Goal: Information Seeking & Learning: Learn about a topic

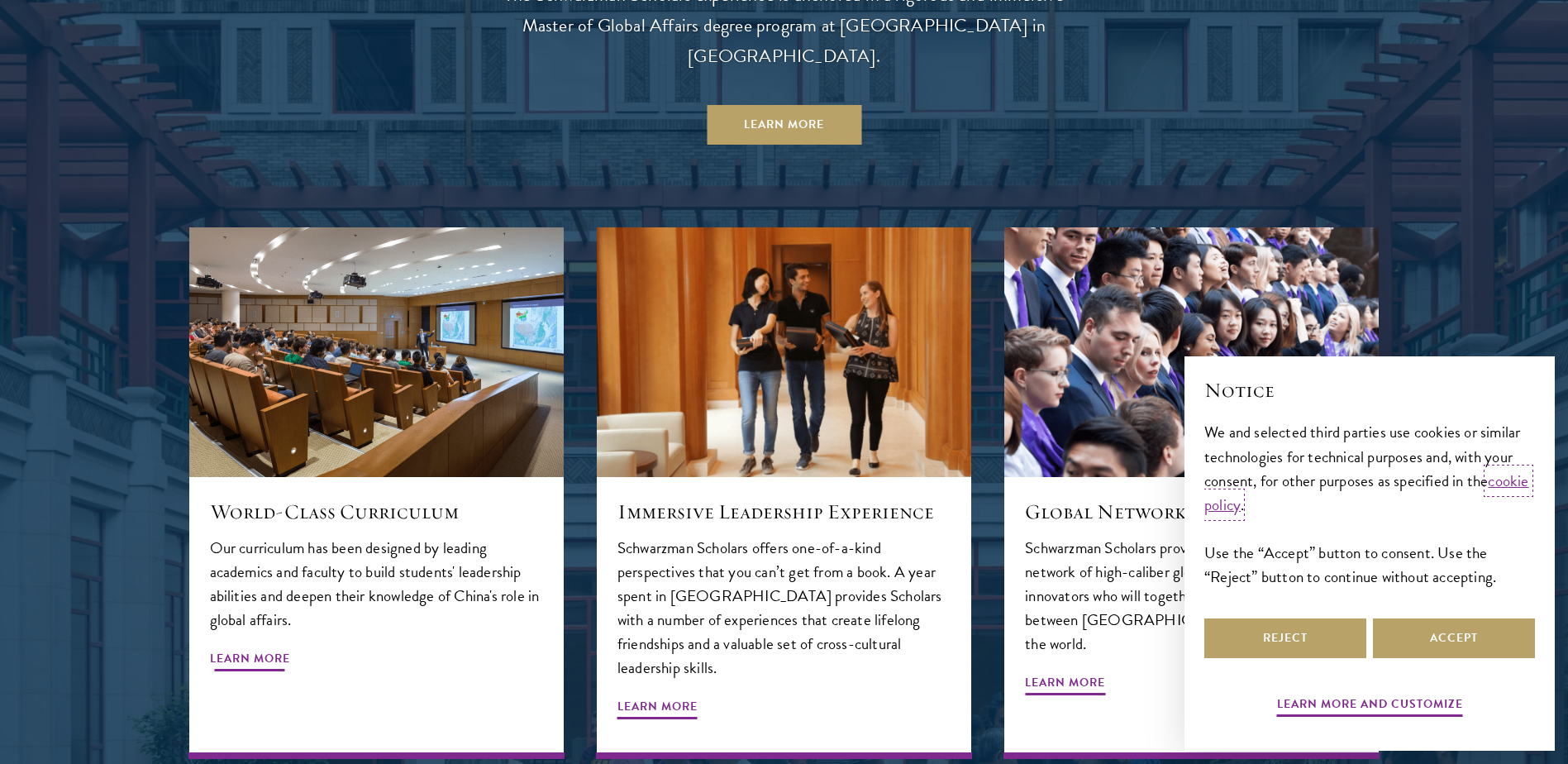
scroll to position [1736, 0]
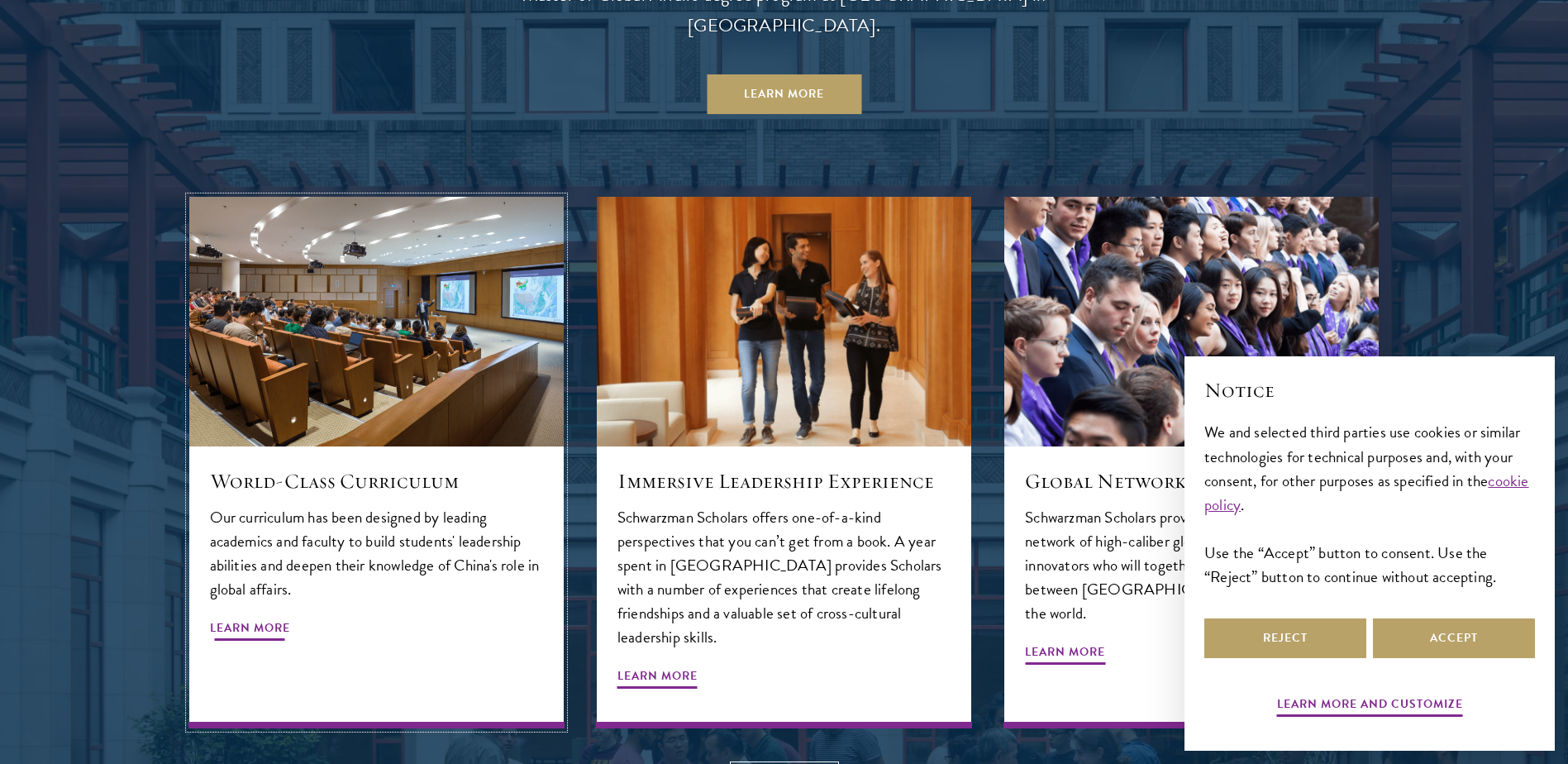
click at [261, 618] on span "Learn More" at bounding box center [250, 630] width 81 height 26
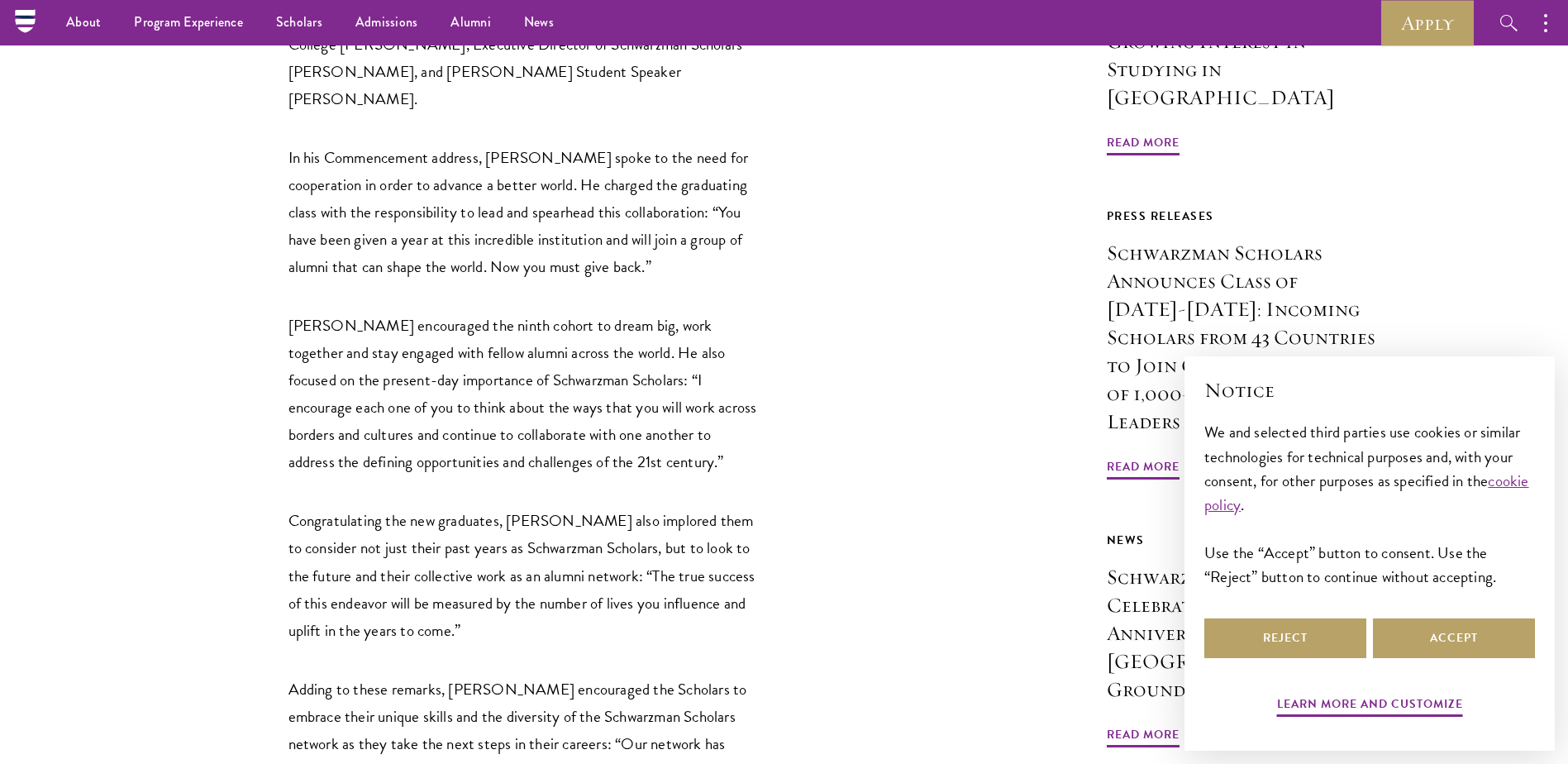
scroll to position [1061, 0]
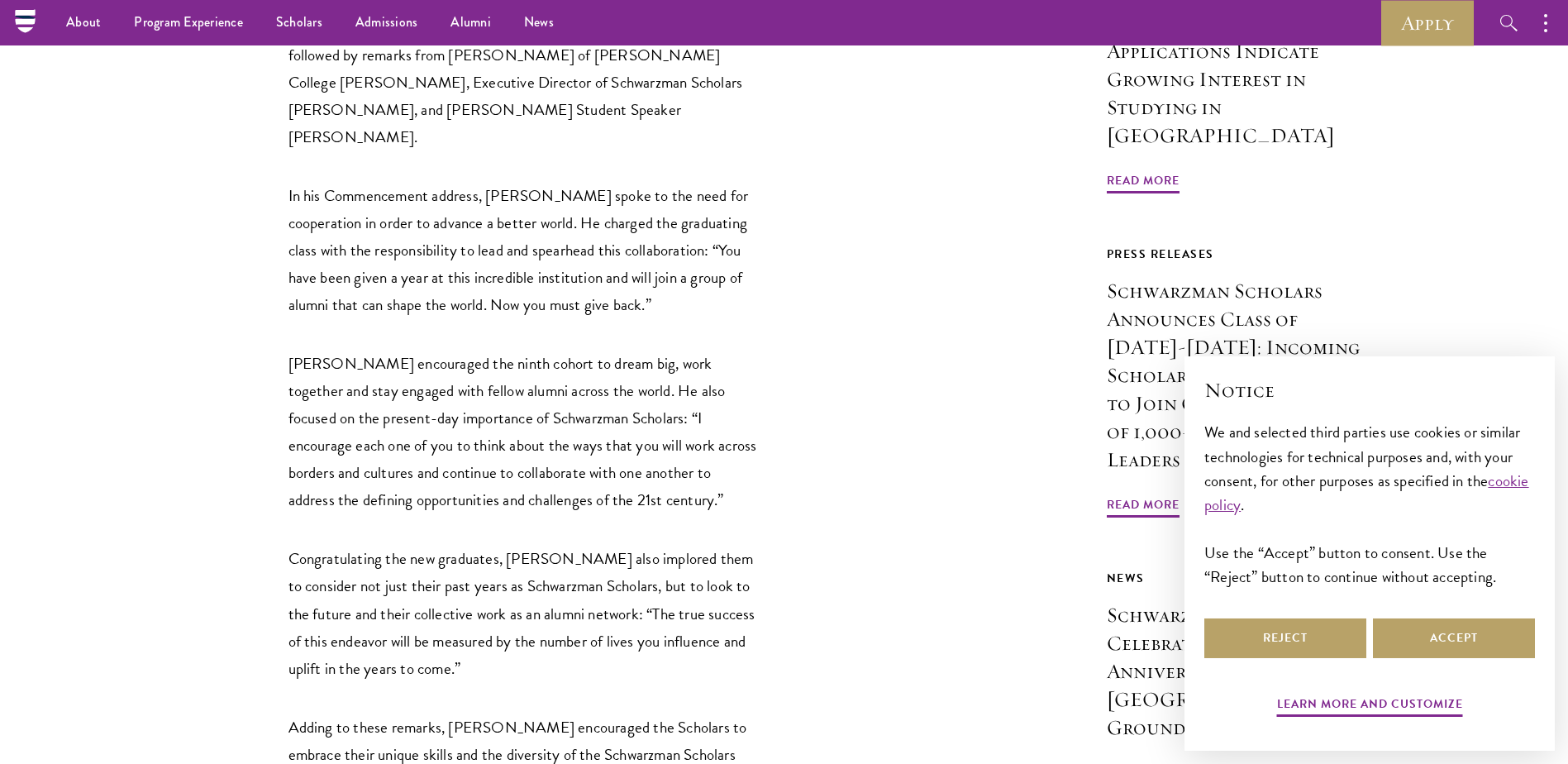
drag, startPoint x: 1059, startPoint y: 349, endPoint x: 1070, endPoint y: 345, distance: 11.7
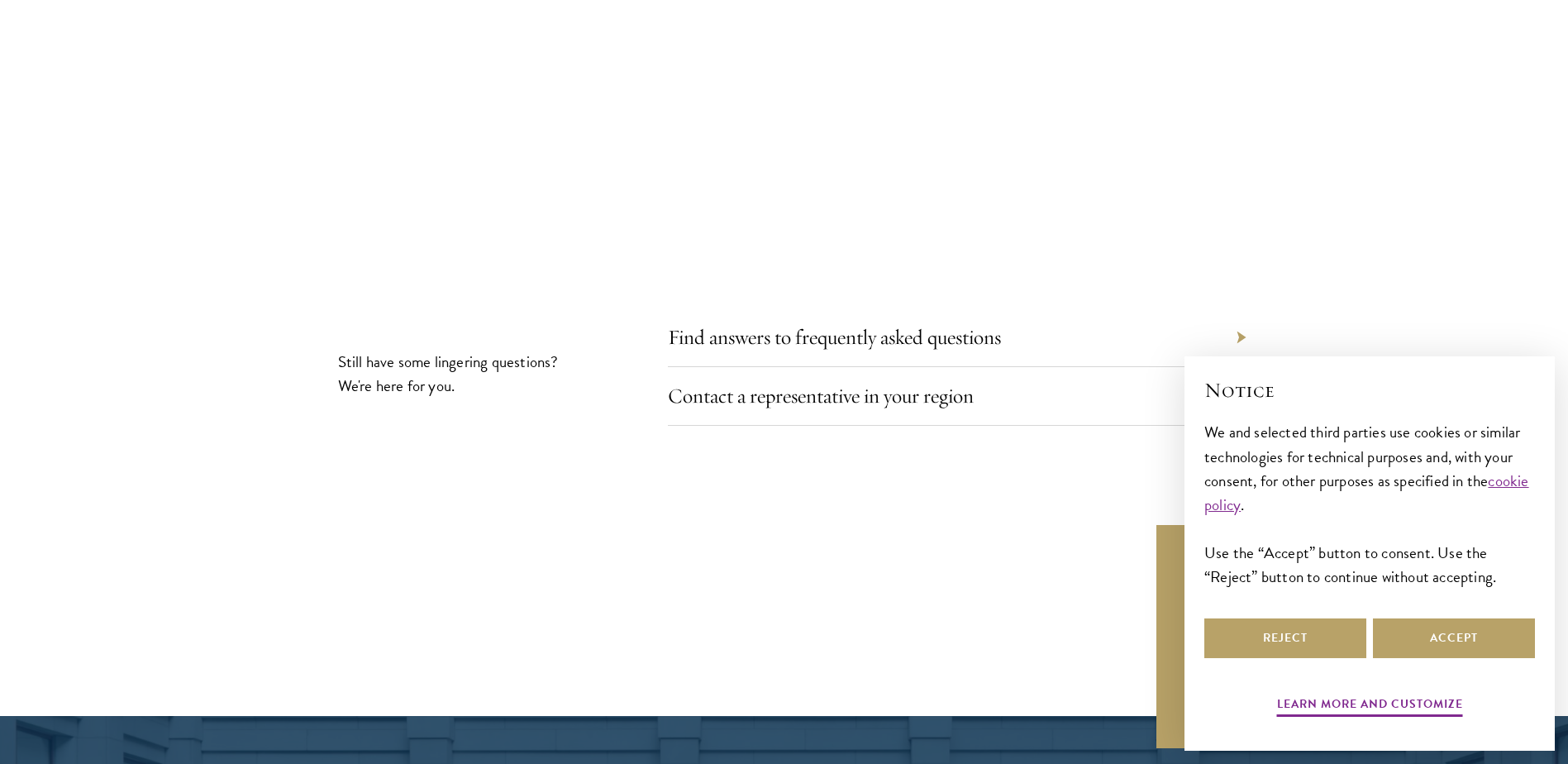
scroll to position [9428, 0]
